Goal: Task Accomplishment & Management: Use online tool/utility

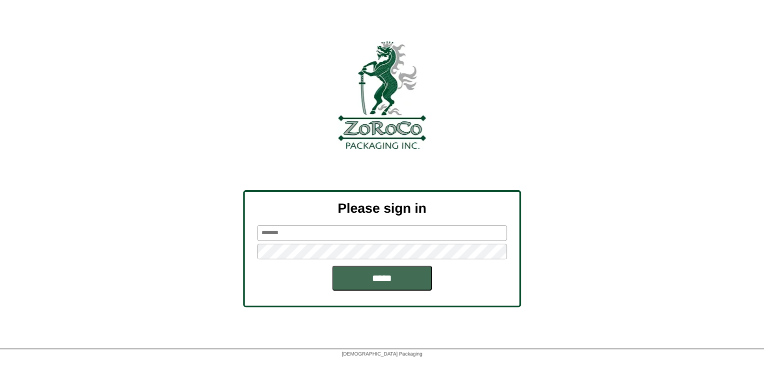
type input "*******"
click at [387, 274] on input "*****" at bounding box center [382, 278] width 100 height 25
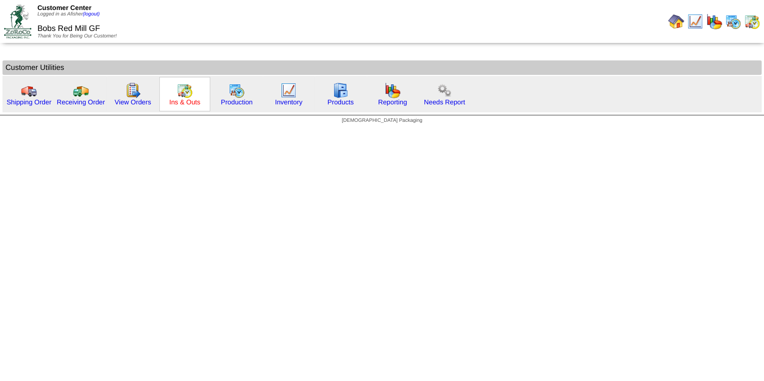
click at [180, 102] on link "Ins & Outs" at bounding box center [184, 101] width 31 height 7
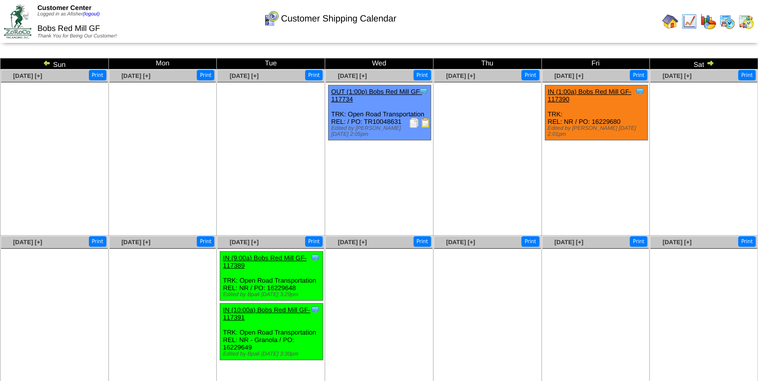
click at [426, 126] on img at bounding box center [425, 123] width 10 height 10
